Goal: Task Accomplishment & Management: Use online tool/utility

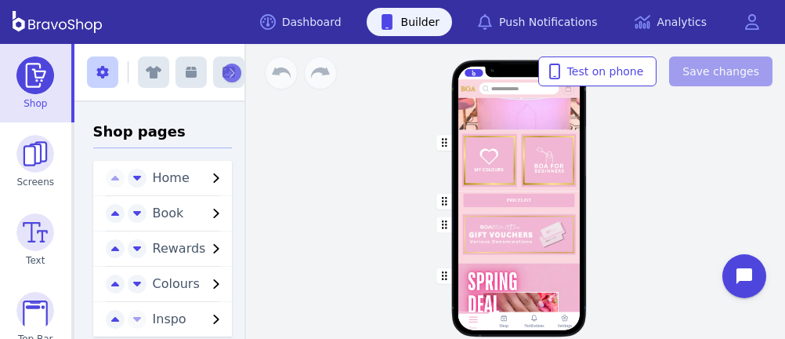
scroll to position [304, 0]
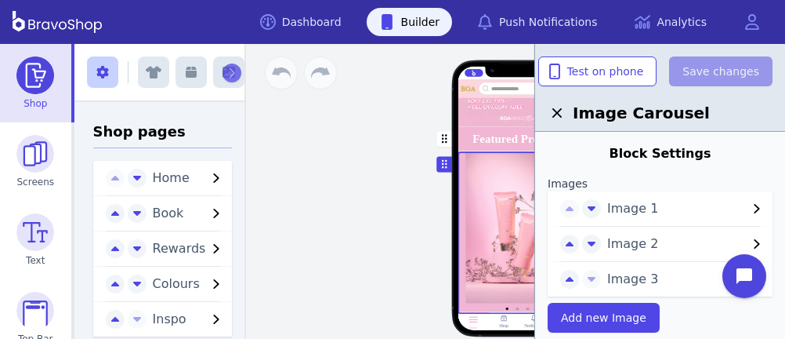
click at [727, 201] on span "Image 1" at bounding box center [677, 208] width 140 height 19
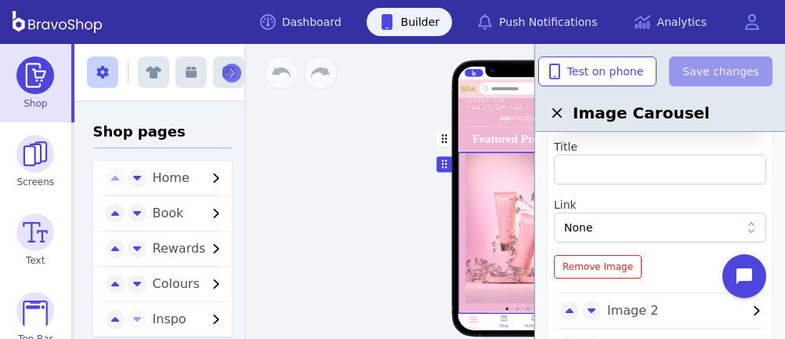
scroll to position [232, 0]
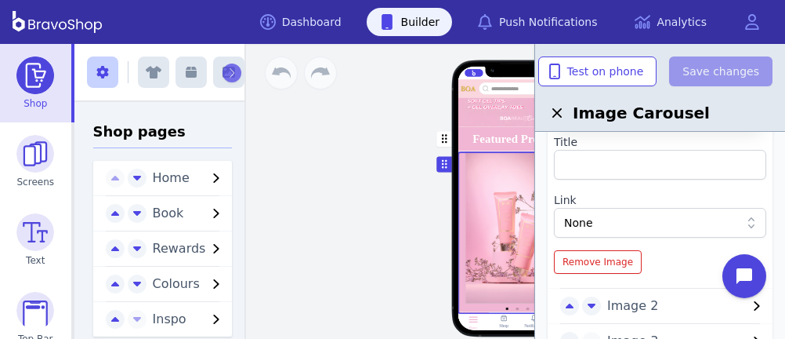
click at [651, 226] on div "None" at bounding box center [652, 223] width 176 height 16
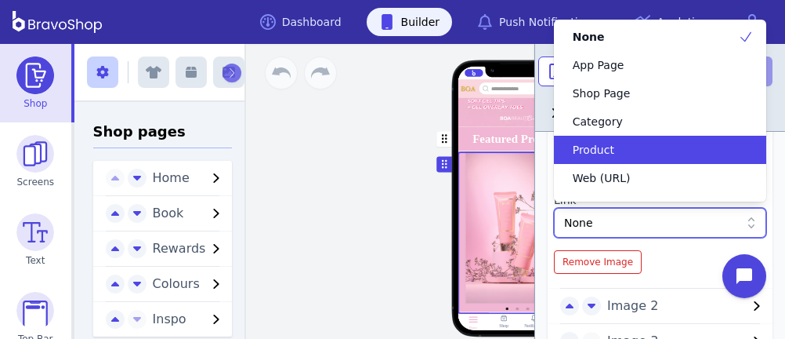
click at [621, 156] on div "Product" at bounding box center [651, 150] width 175 height 16
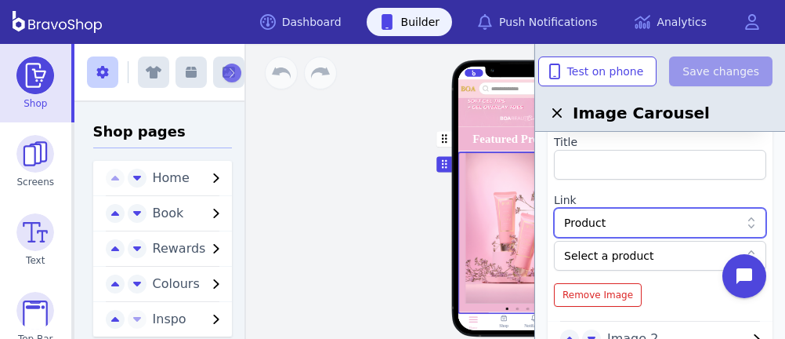
click at [660, 252] on div at bounding box center [652, 256] width 176 height 16
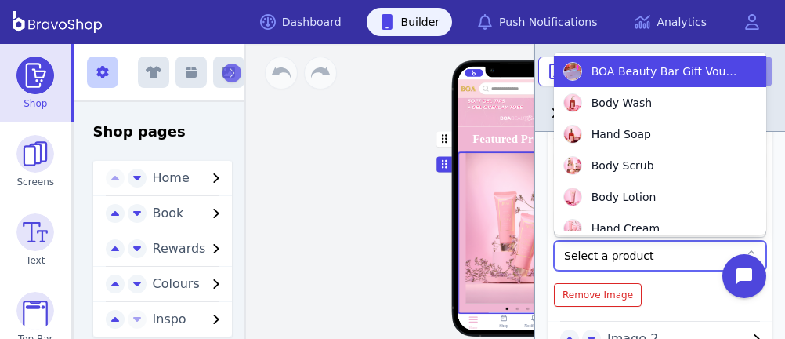
click at [660, 252] on div at bounding box center [652, 256] width 176 height 16
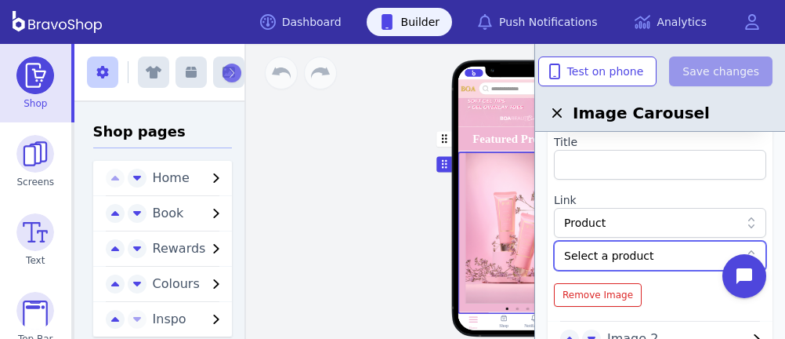
click at [660, 252] on div at bounding box center [652, 256] width 176 height 16
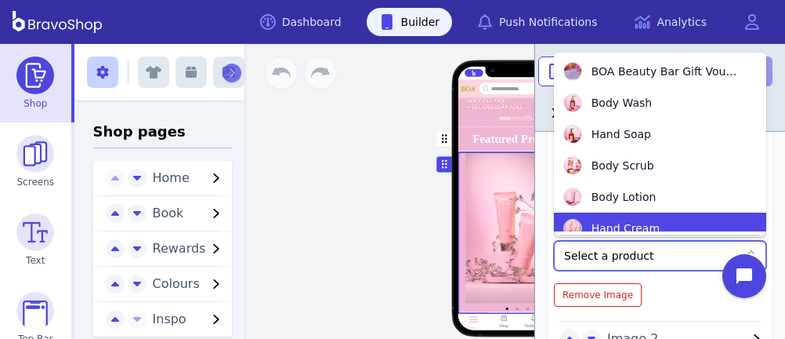
click at [632, 227] on span "Hand Cream" at bounding box center [626, 228] width 68 height 16
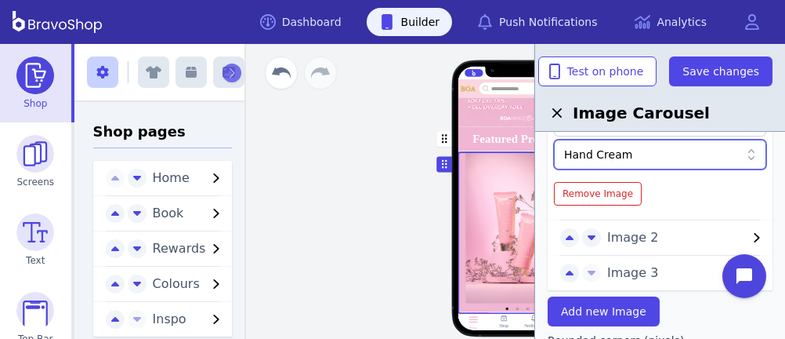
scroll to position [332, 0]
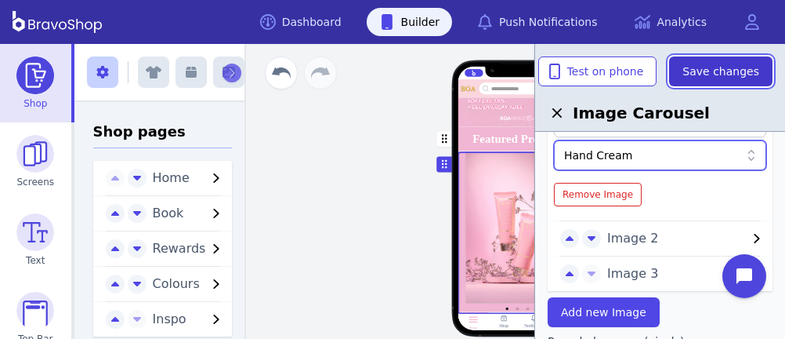
click at [707, 71] on span "Save changes" at bounding box center [721, 71] width 77 height 16
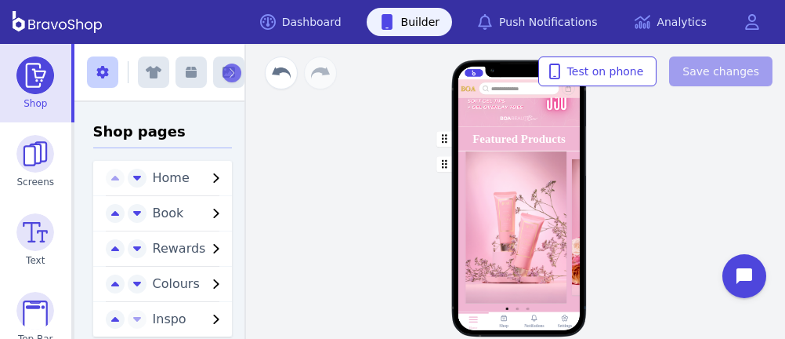
click at [542, 211] on div "button" at bounding box center [519, 232] width 122 height 162
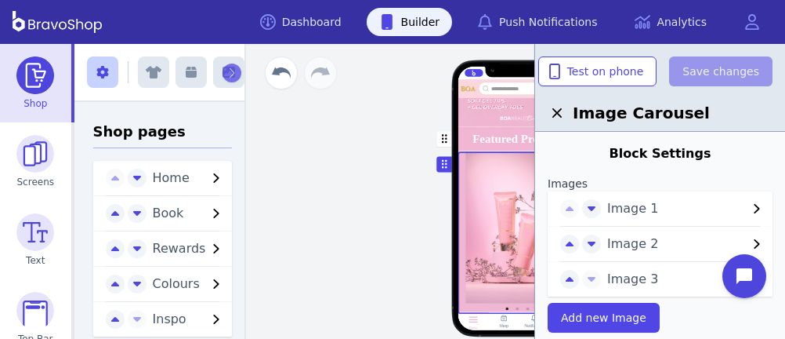
click at [669, 245] on span "Image 2" at bounding box center [677, 243] width 140 height 19
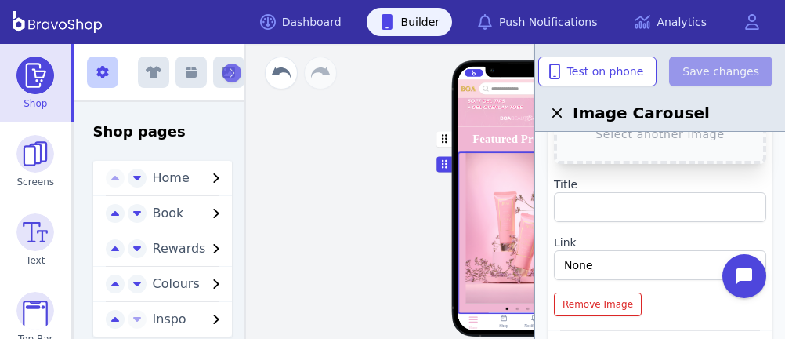
scroll to position [226, 0]
click at [666, 259] on div "None" at bounding box center [652, 264] width 176 height 16
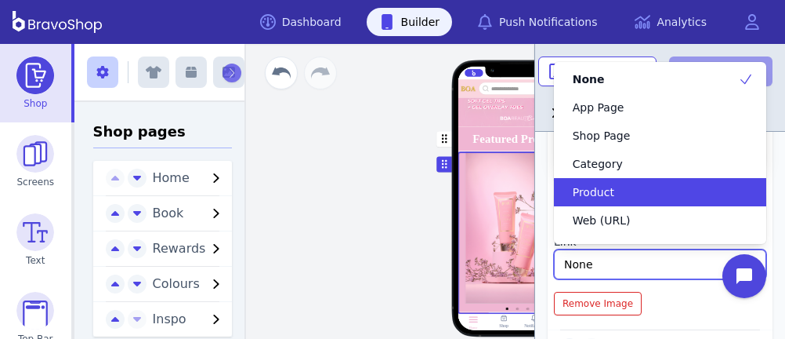
click at [629, 190] on div "Product" at bounding box center [651, 192] width 175 height 16
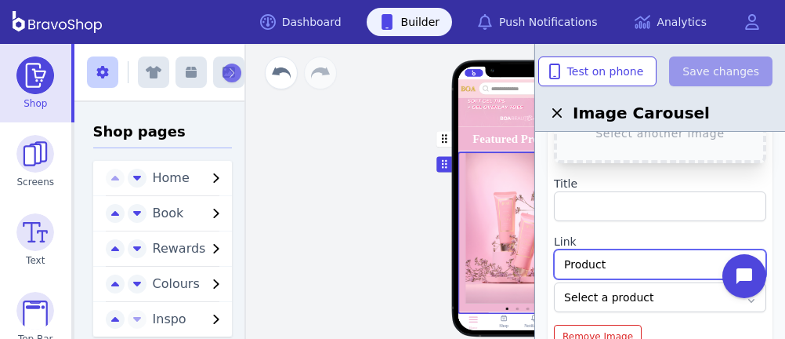
click at [668, 292] on div at bounding box center [652, 297] width 176 height 16
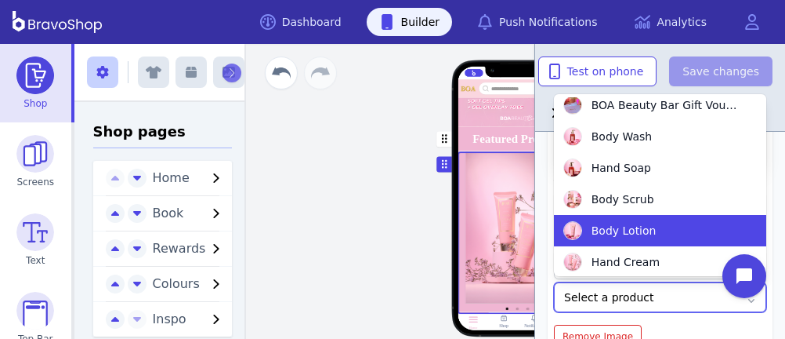
scroll to position [5, 0]
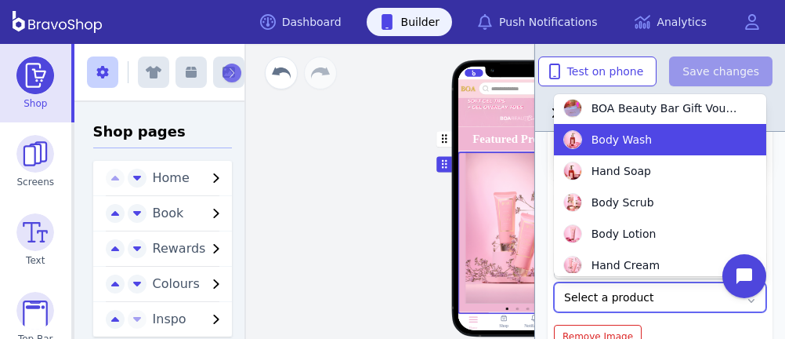
click at [632, 143] on span "Body Wash" at bounding box center [622, 140] width 61 height 16
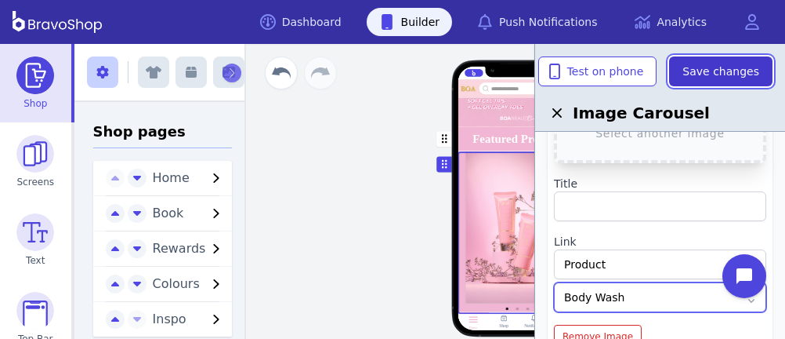
click at [701, 70] on span "Save changes" at bounding box center [721, 71] width 77 height 16
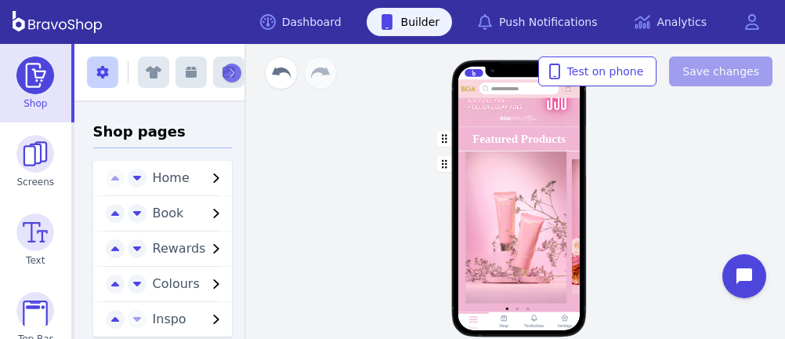
click at [517, 212] on div "button" at bounding box center [519, 232] width 122 height 162
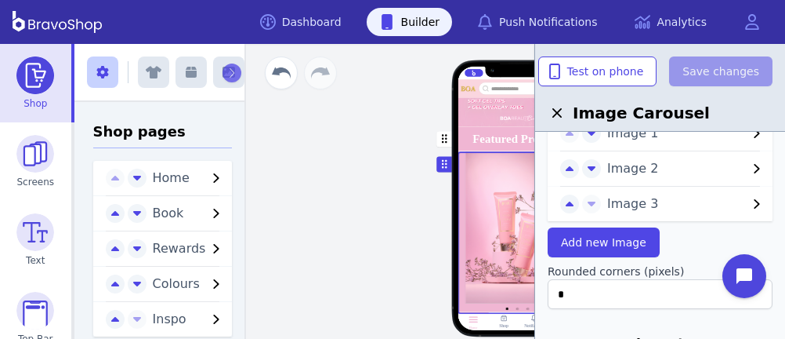
scroll to position [78, 0]
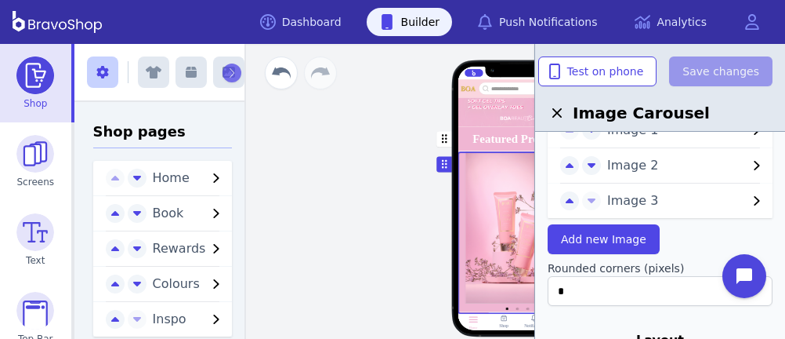
click at [643, 203] on span "Image 3" at bounding box center [677, 200] width 140 height 19
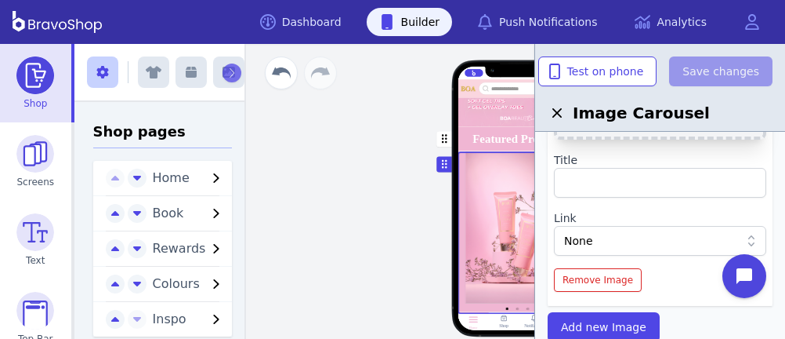
scroll to position [285, 0]
click at [634, 241] on div "None" at bounding box center [652, 240] width 176 height 16
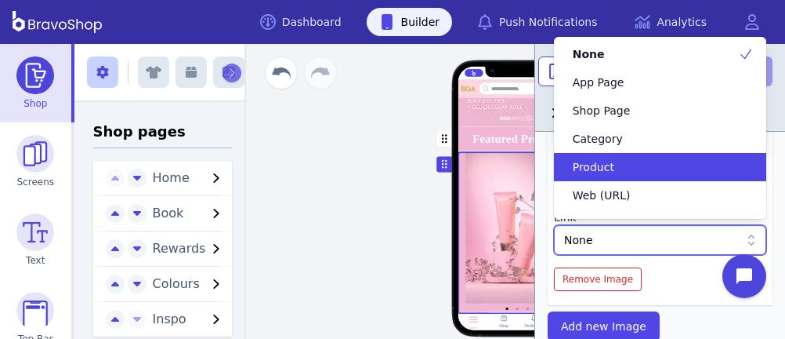
click at [630, 161] on div "Product" at bounding box center [651, 167] width 175 height 16
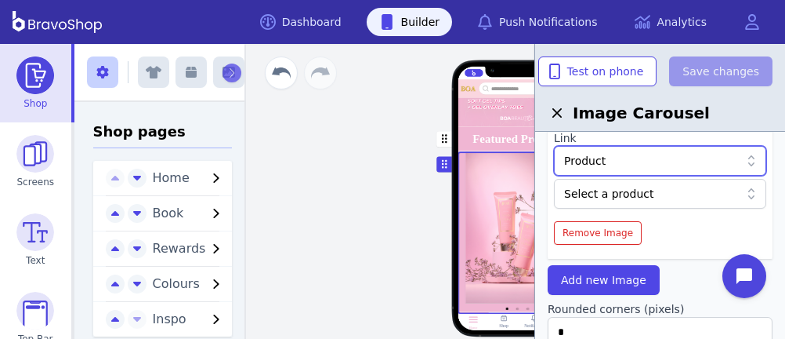
scroll to position [367, 0]
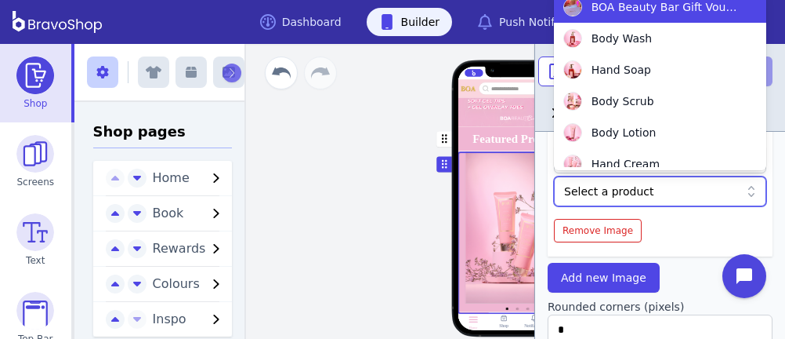
click at [636, 190] on div at bounding box center [652, 191] width 176 height 16
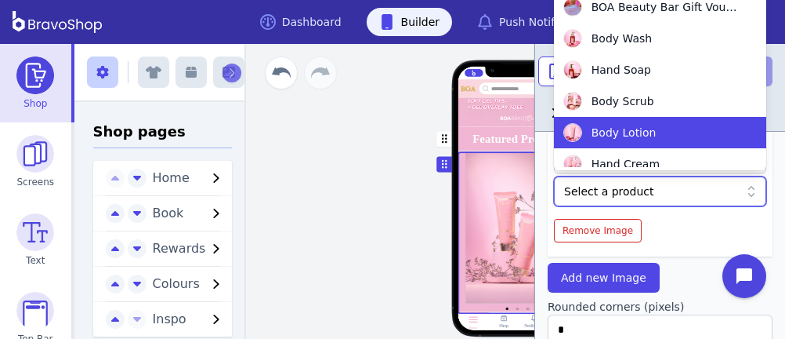
click at [629, 138] on span "Body Lotion" at bounding box center [624, 133] width 65 height 16
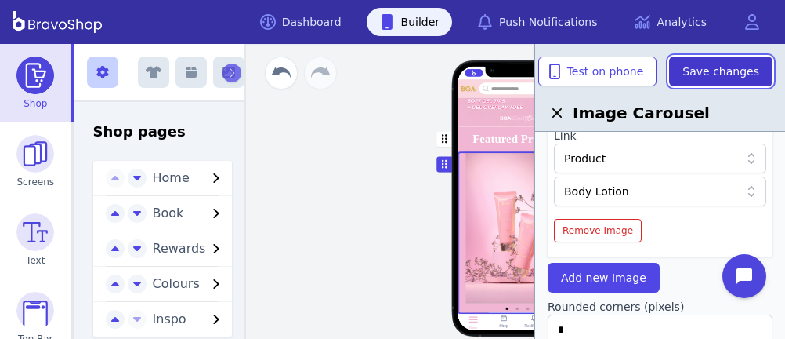
click at [712, 63] on span "Save changes" at bounding box center [721, 71] width 77 height 16
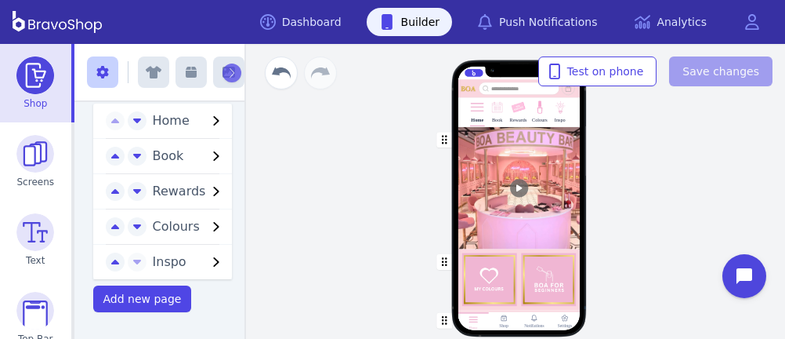
scroll to position [0, 0]
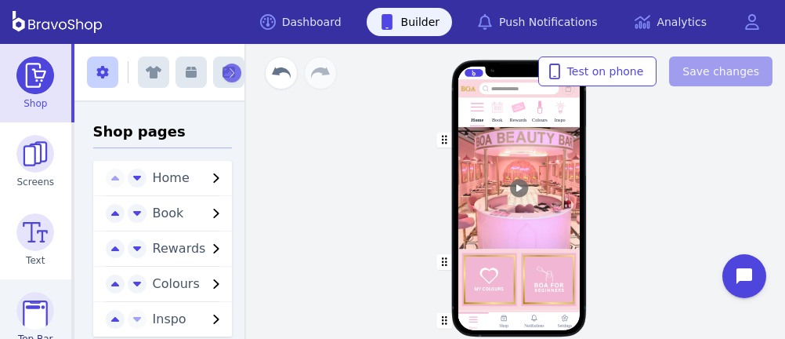
click at [28, 314] on img at bounding box center [35, 311] width 38 height 38
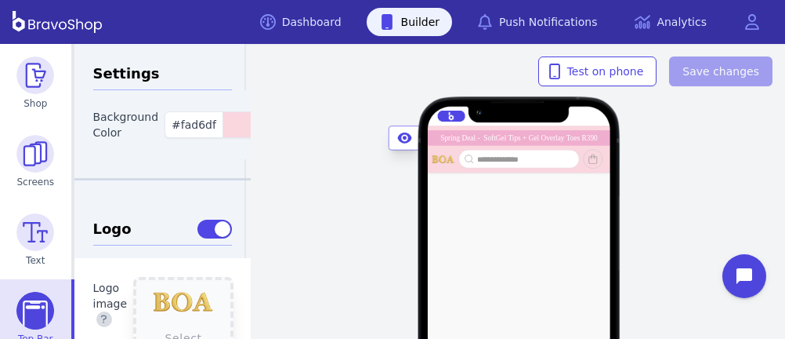
click at [453, 138] on div "Spring Deal - SoftGel Tips + Gel Overlay Toes R390" at bounding box center [519, 137] width 158 height 7
click at [713, 196] on div "Spring Deal - SoftGel Tips + Gel Overlay Toes R390 Winter Special - Soft Gel Ti…" at bounding box center [518, 313] width 533 height 236
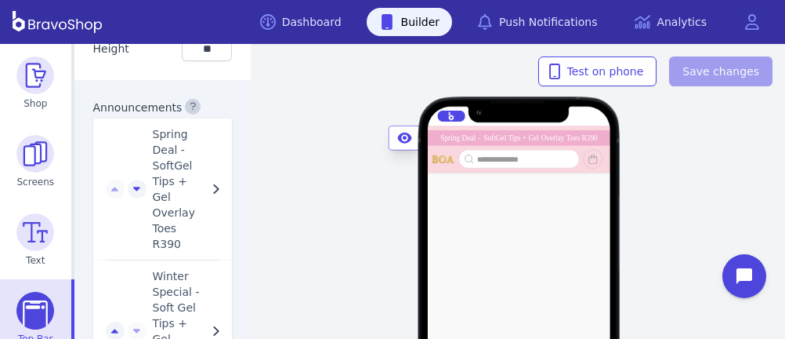
scroll to position [1405, 0]
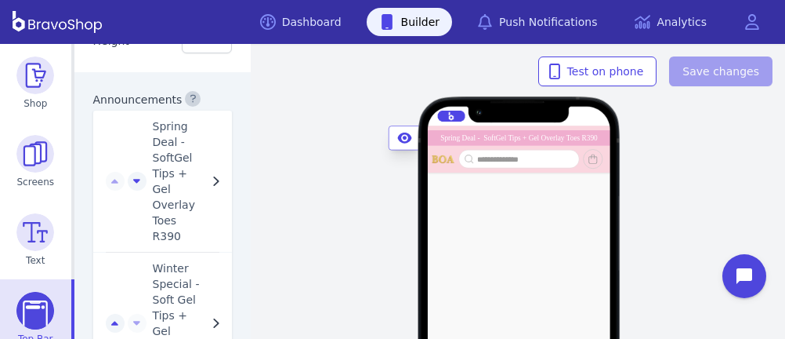
click at [161, 267] on span "Winter Special - Soft Gel Tips + Gel Overlay Toes R390" at bounding box center [180, 322] width 55 height 125
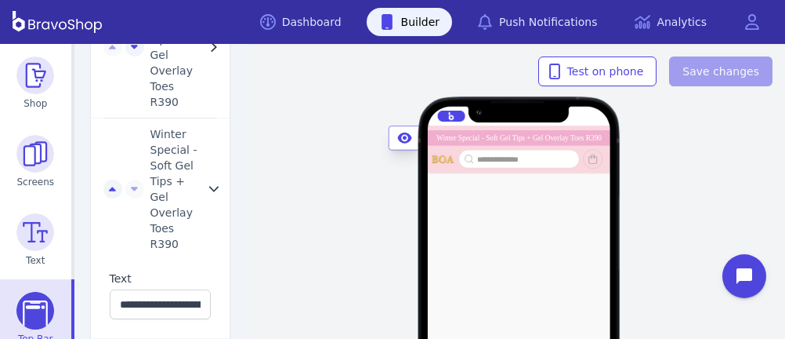
click at [177, 270] on div "Text" at bounding box center [161, 278] width 102 height 16
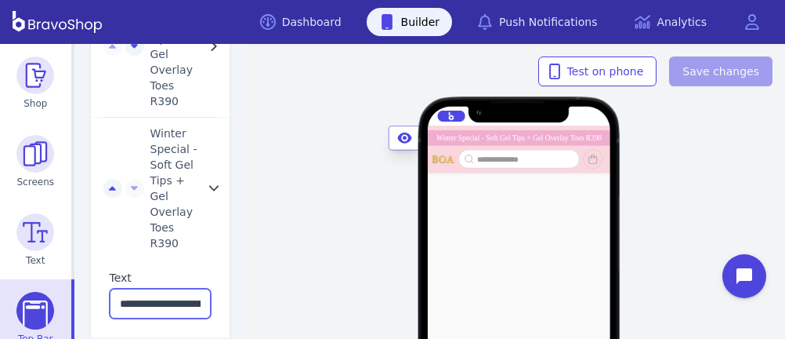
click at [146, 288] on input "**********" at bounding box center [161, 303] width 102 height 30
drag, startPoint x: 146, startPoint y: 266, endPoint x: 111, endPoint y: 264, distance: 35.3
click at [111, 288] on input "**********" at bounding box center [161, 303] width 102 height 30
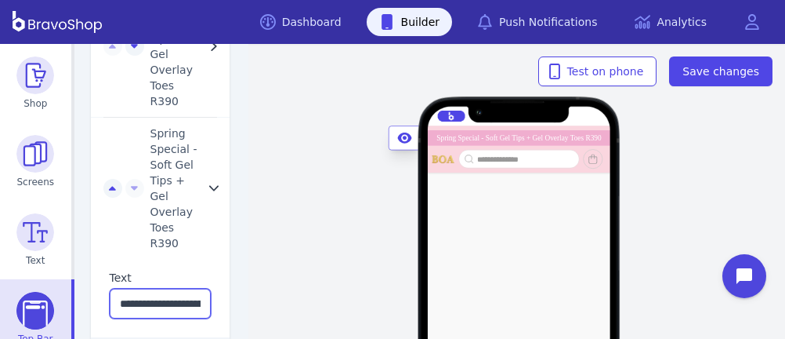
type input "**********"
click at [343, 224] on div "Spring Deal - SoftGel Tips + Gel Overlay Toes R390 Spring Special - Soft Gel Ti…" at bounding box center [518, 313] width 533 height 236
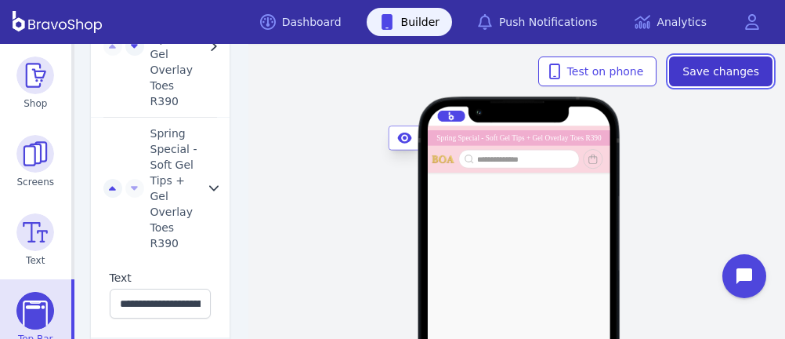
click at [716, 73] on span "Save changes" at bounding box center [721, 71] width 77 height 16
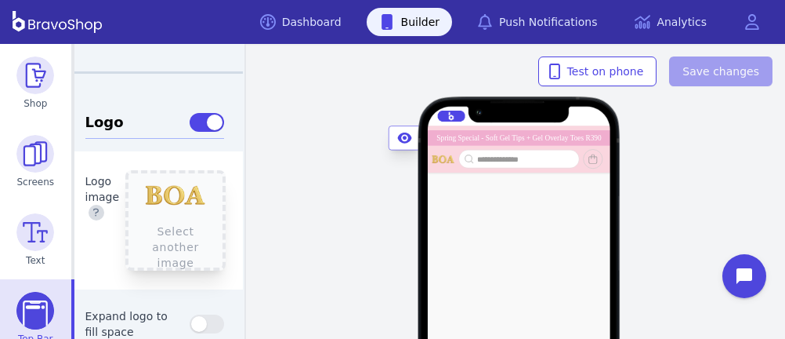
scroll to position [0, 8]
